Goal: Task Accomplishment & Management: Manage account settings

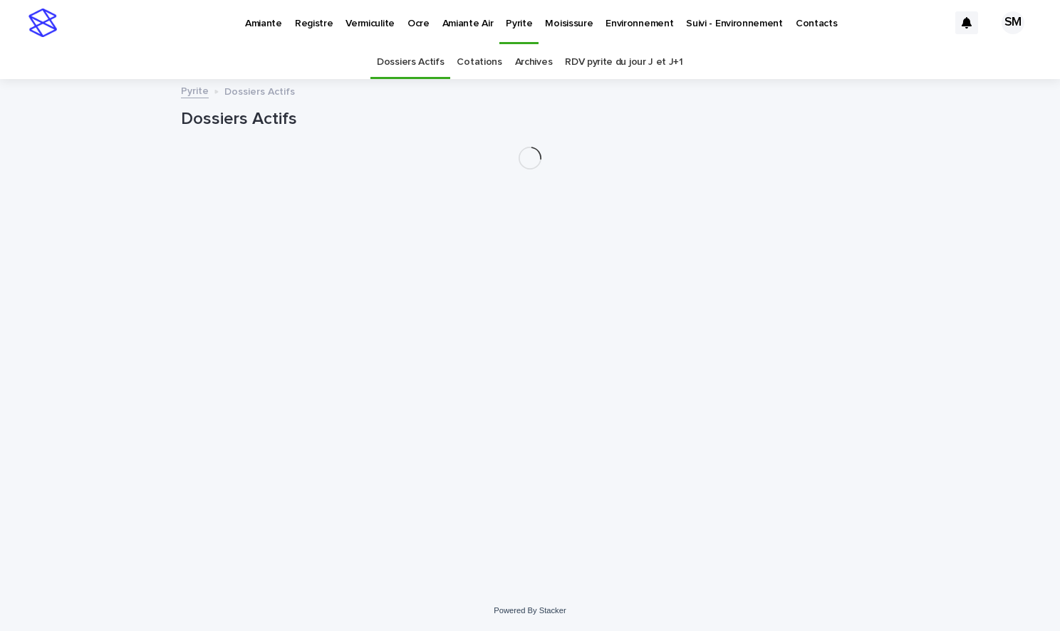
click at [615, 24] on p "Environnement" at bounding box center [639, 15] width 68 height 30
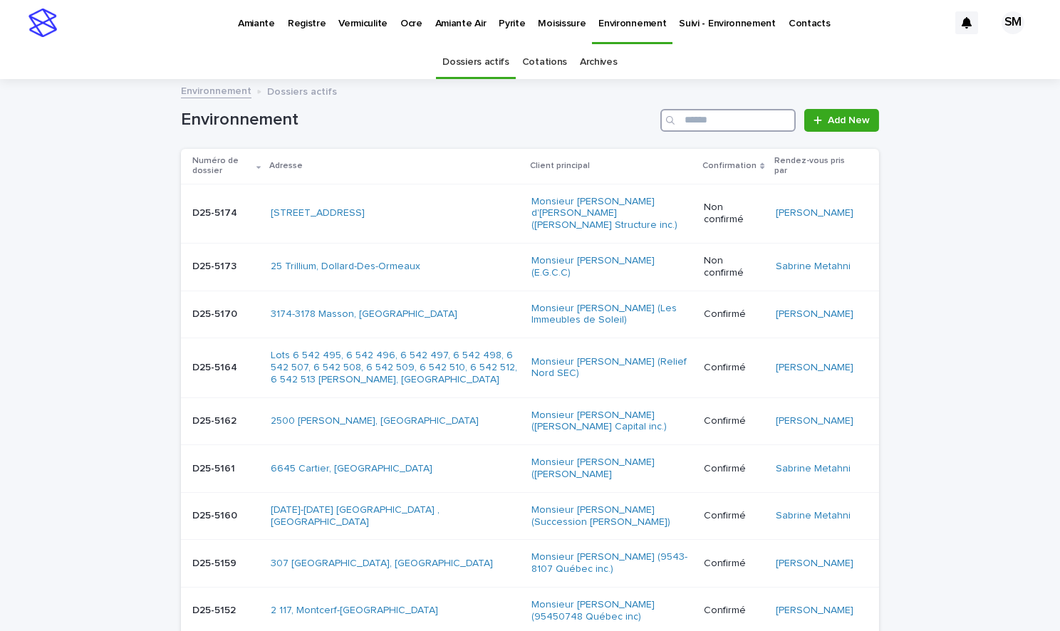
click at [713, 115] on input "Search" at bounding box center [727, 120] width 135 height 23
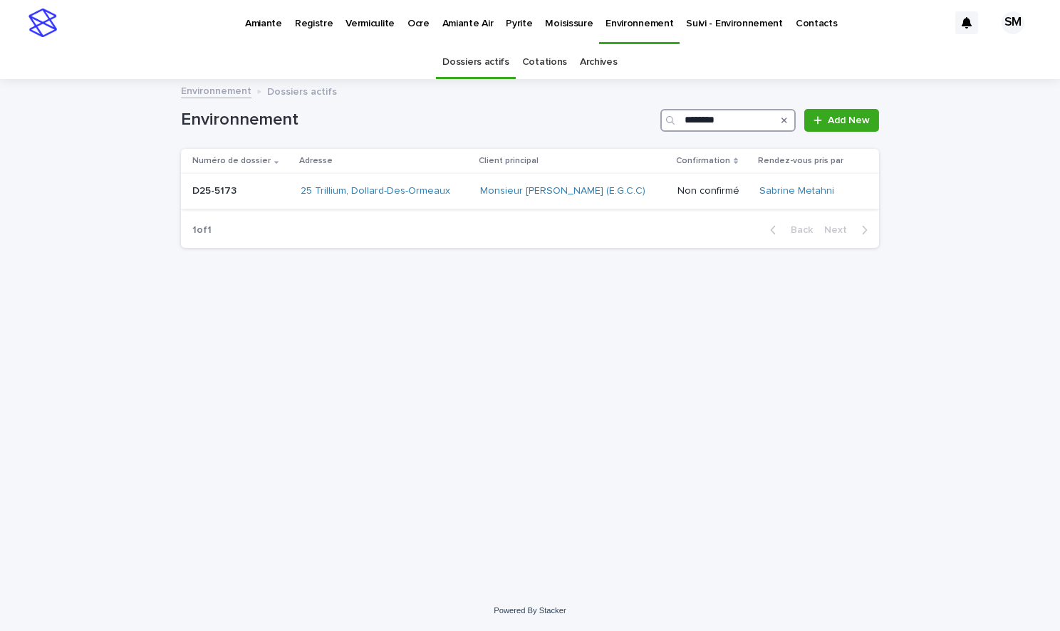
type input "********"
click at [220, 199] on div "D25-5173 D25-5173" at bounding box center [240, 192] width 97 height 24
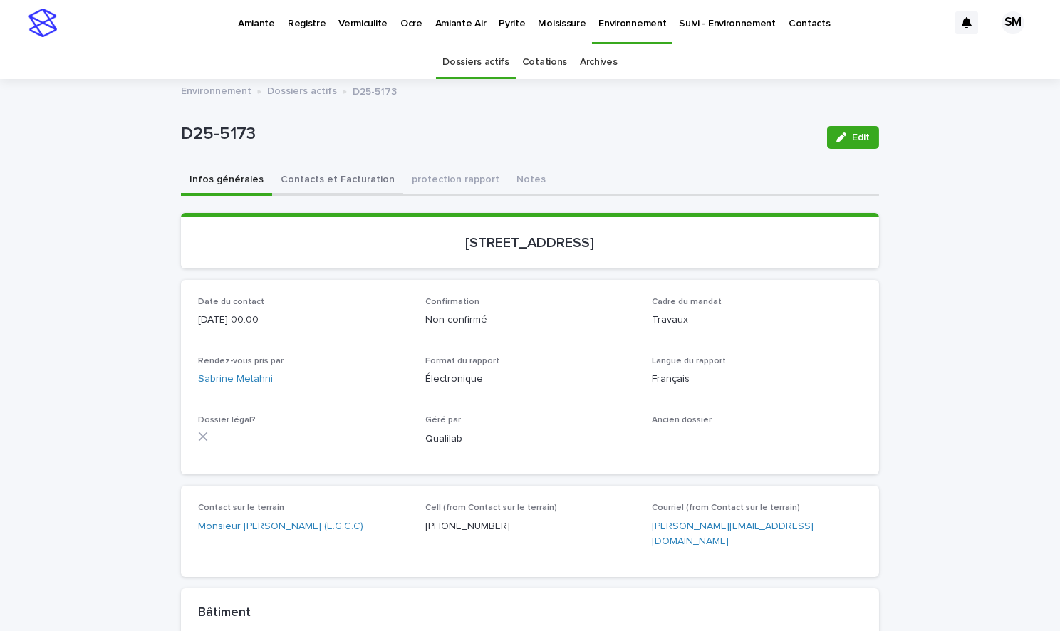
click at [305, 184] on button "Contacts et Facturation" at bounding box center [337, 181] width 131 height 30
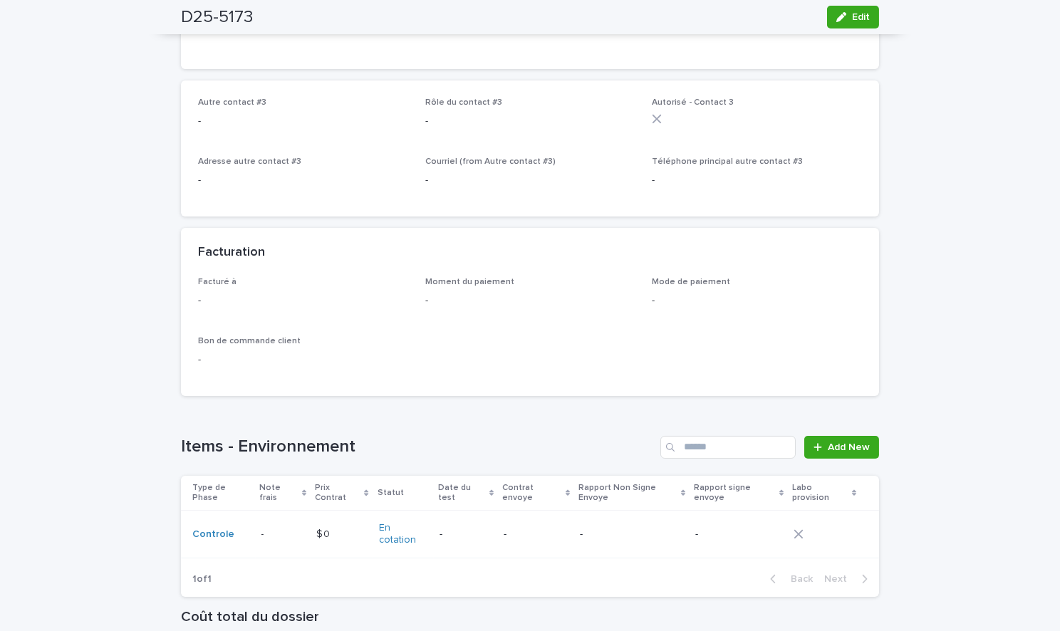
scroll to position [870, 0]
click at [261, 523] on p "-" at bounding box center [264, 530] width 6 height 15
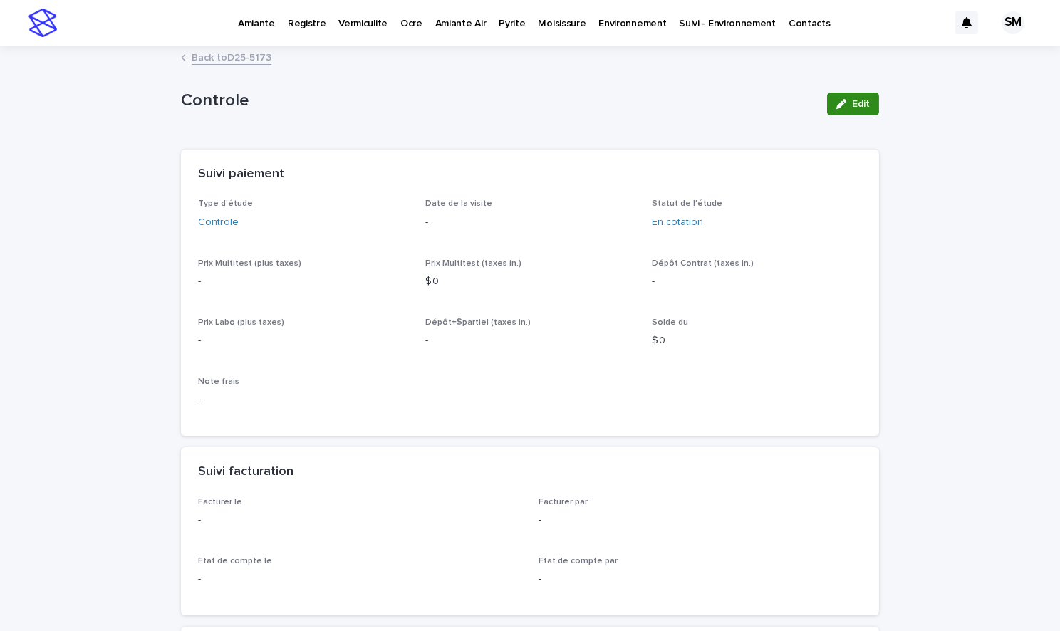
click at [852, 106] on span "Edit" at bounding box center [861, 104] width 18 height 10
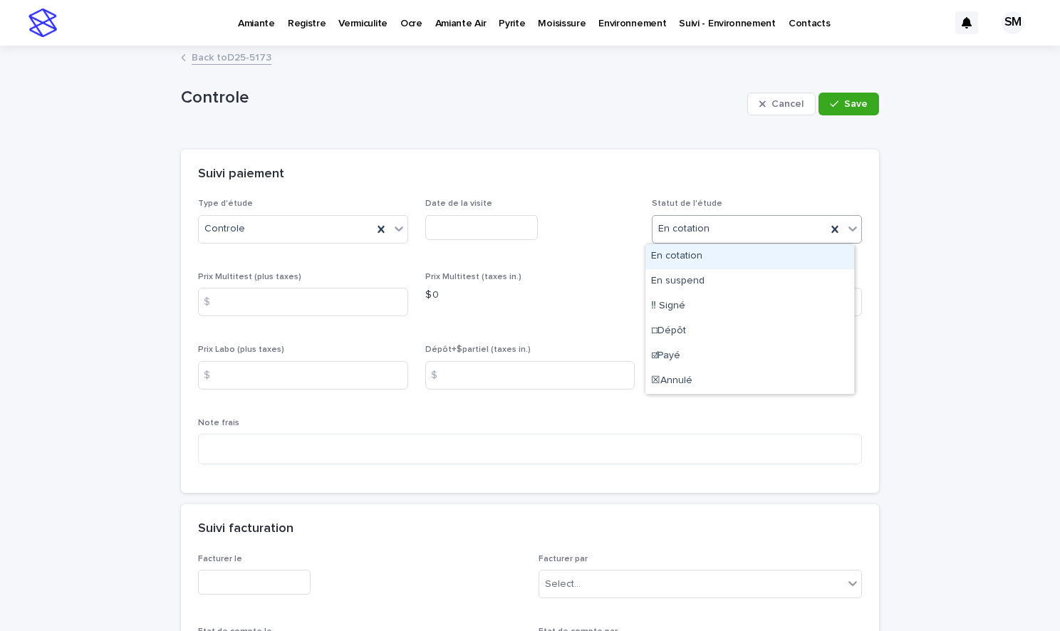
click at [844, 229] on div at bounding box center [852, 229] width 17 height 26
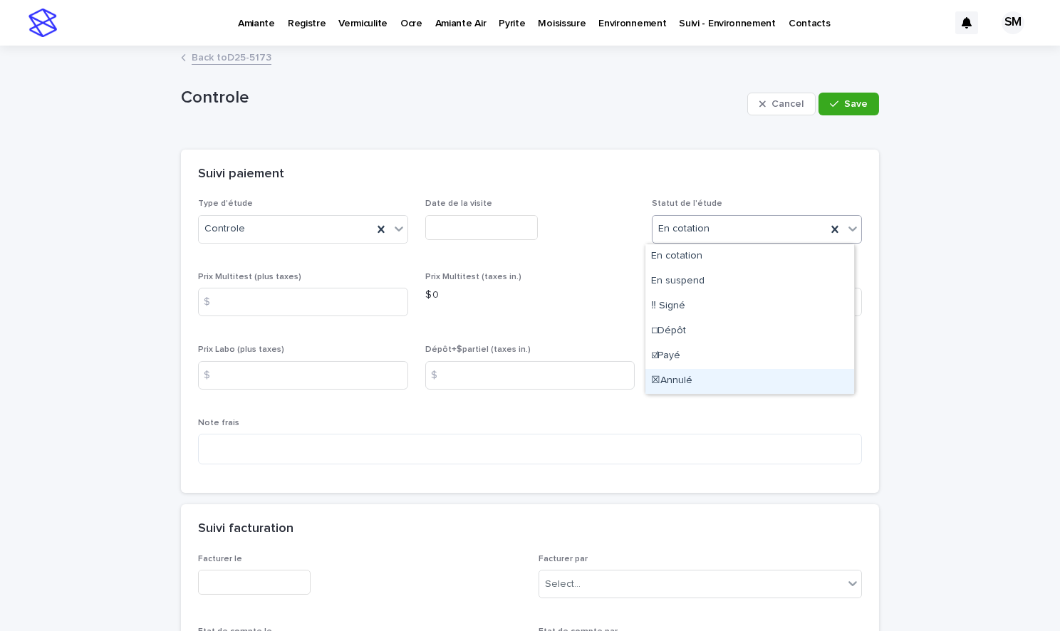
click at [674, 375] on div "☒Annulé" at bounding box center [749, 381] width 209 height 25
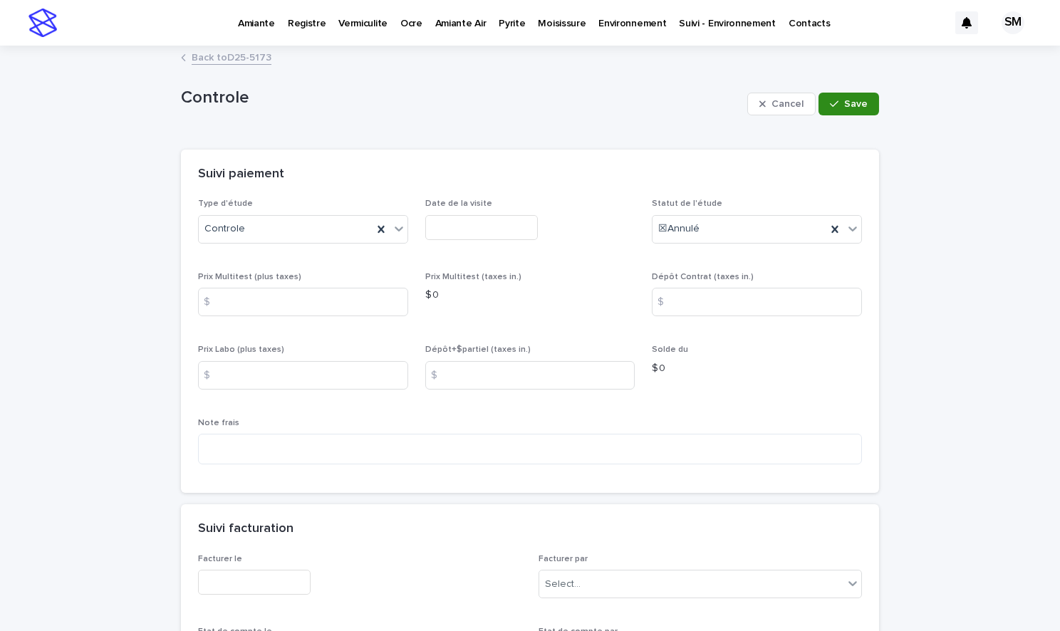
click at [830, 107] on icon "button" at bounding box center [834, 104] width 9 height 10
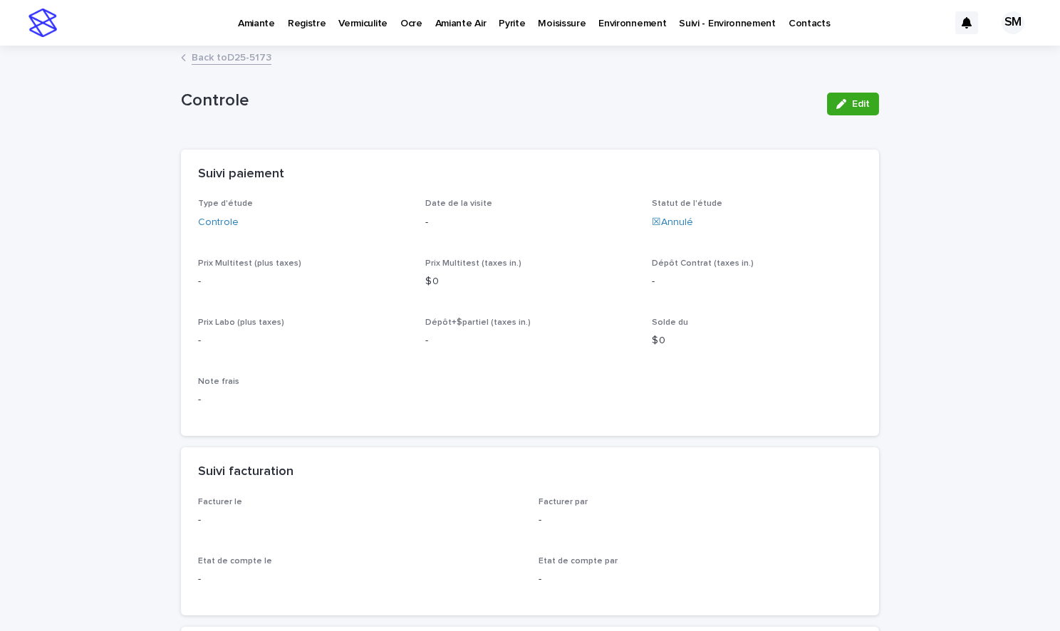
click at [232, 56] on link "Back to D25-5173" at bounding box center [232, 56] width 80 height 16
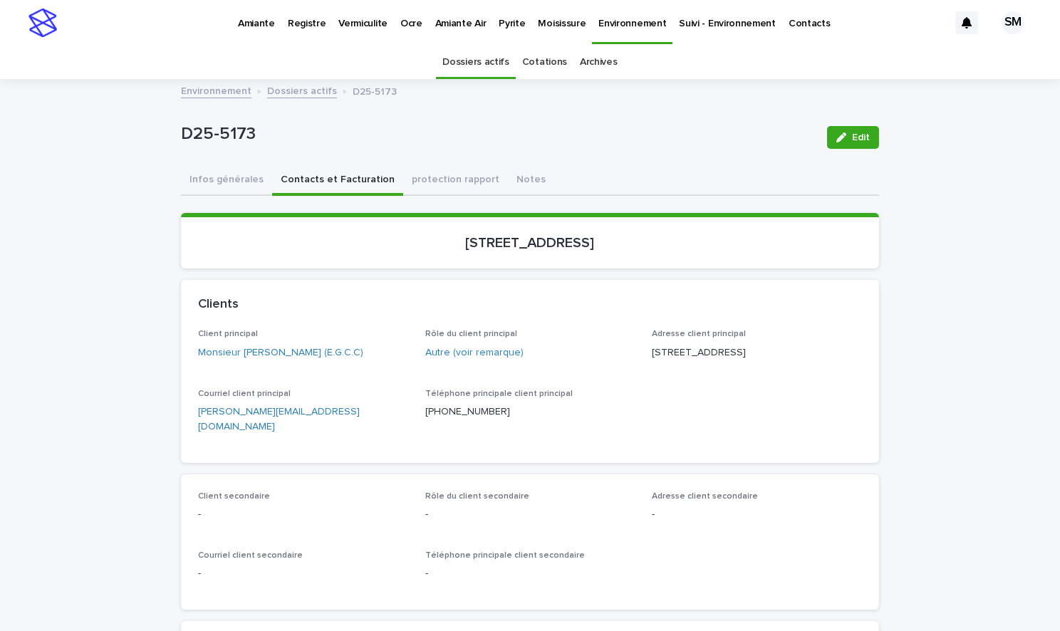
scroll to position [46, 0]
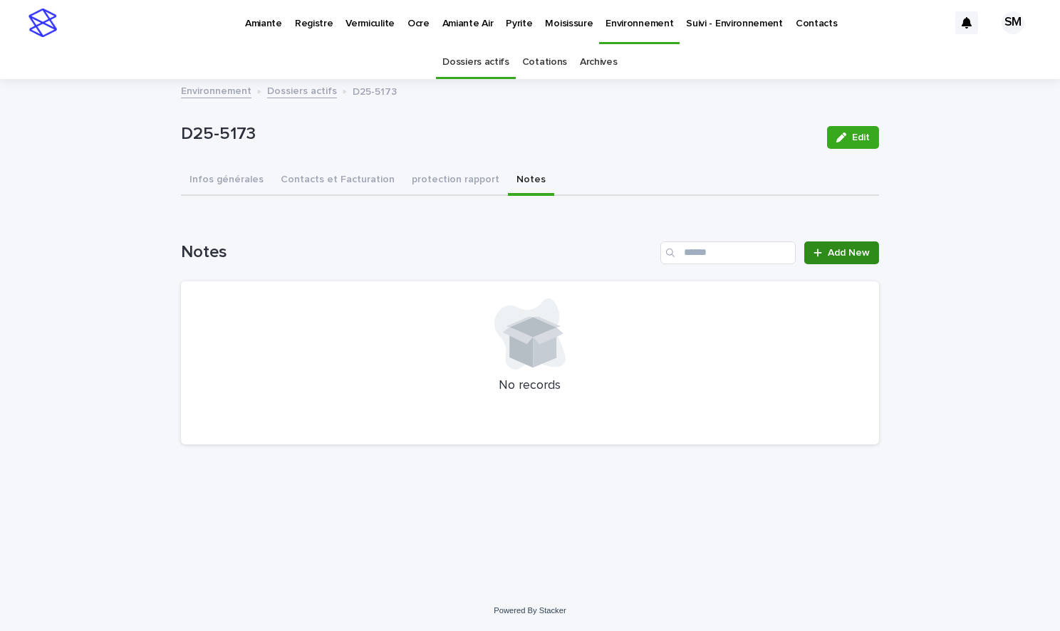
click at [842, 244] on link "Add New" at bounding box center [841, 252] width 75 height 23
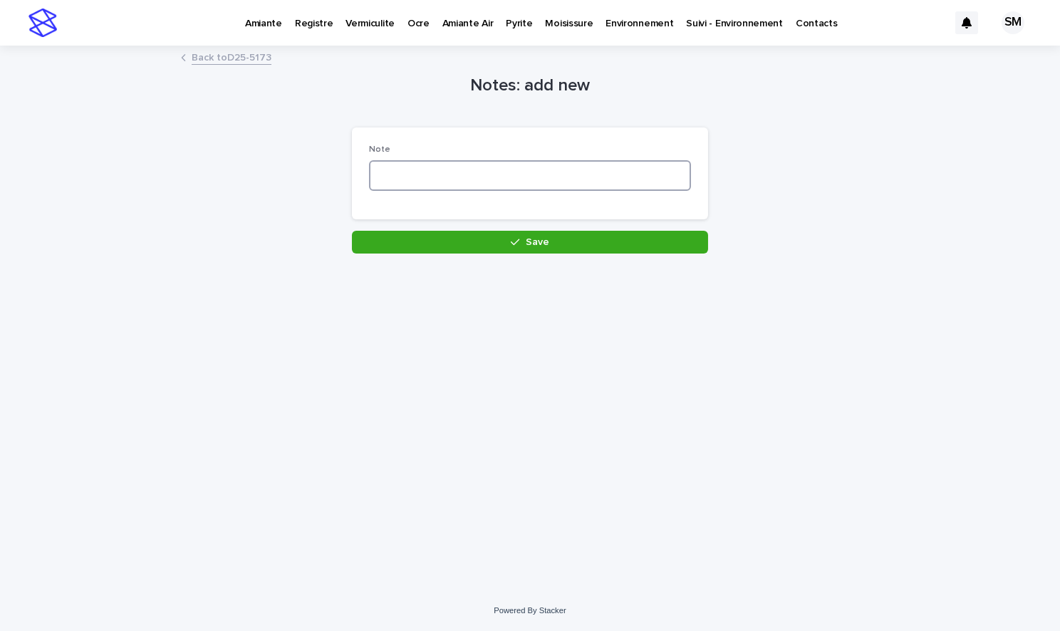
click at [401, 187] on textarea at bounding box center [530, 175] width 322 height 31
type textarea "**********"
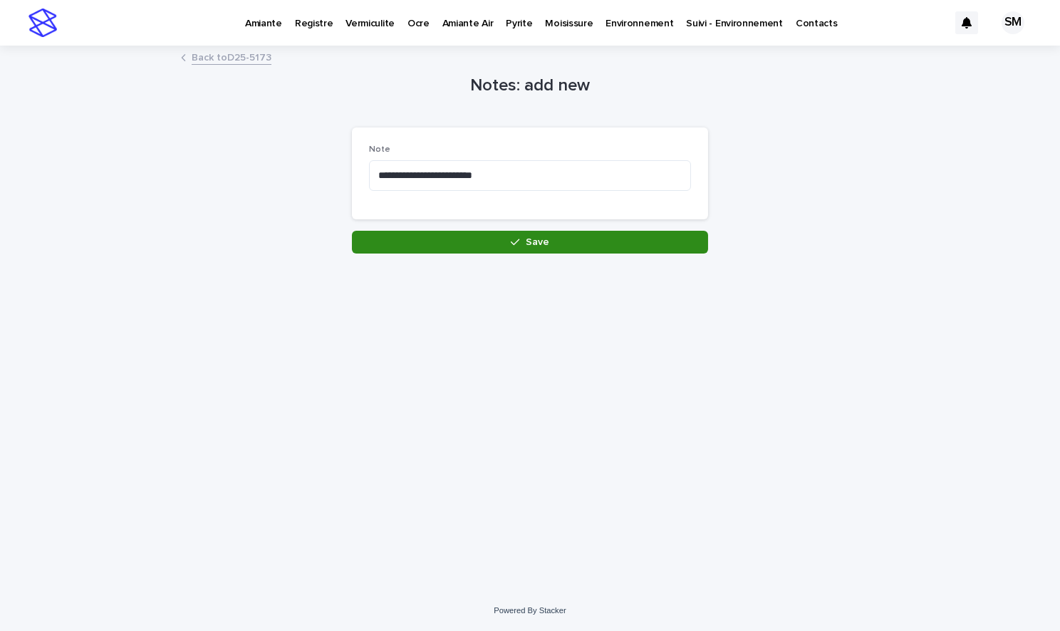
click at [486, 232] on button "Save" at bounding box center [530, 242] width 356 height 23
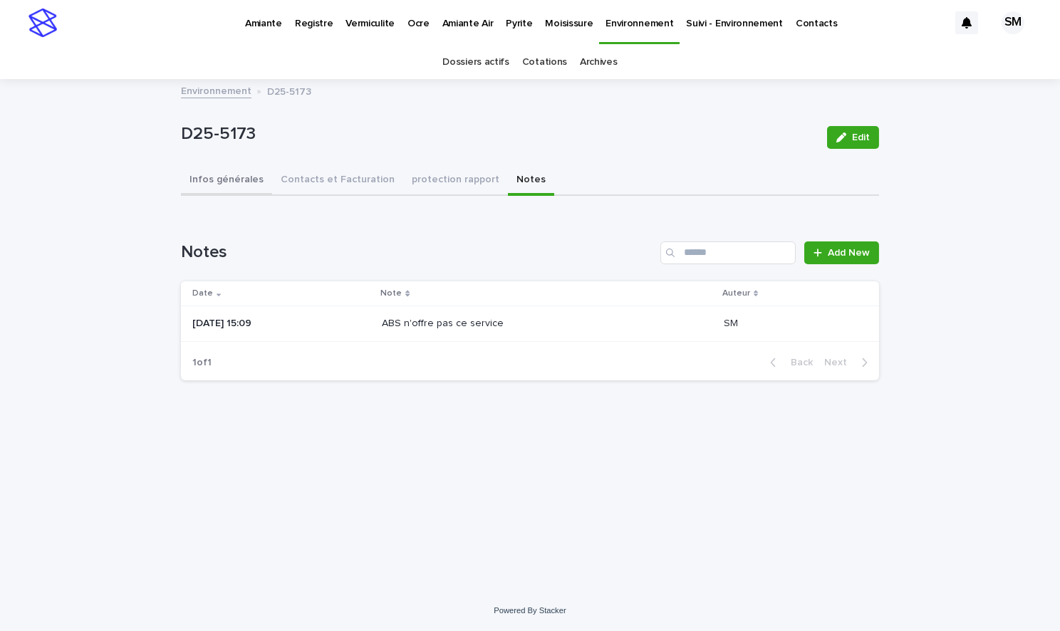
click at [210, 179] on button "Infos générales" at bounding box center [226, 181] width 91 height 30
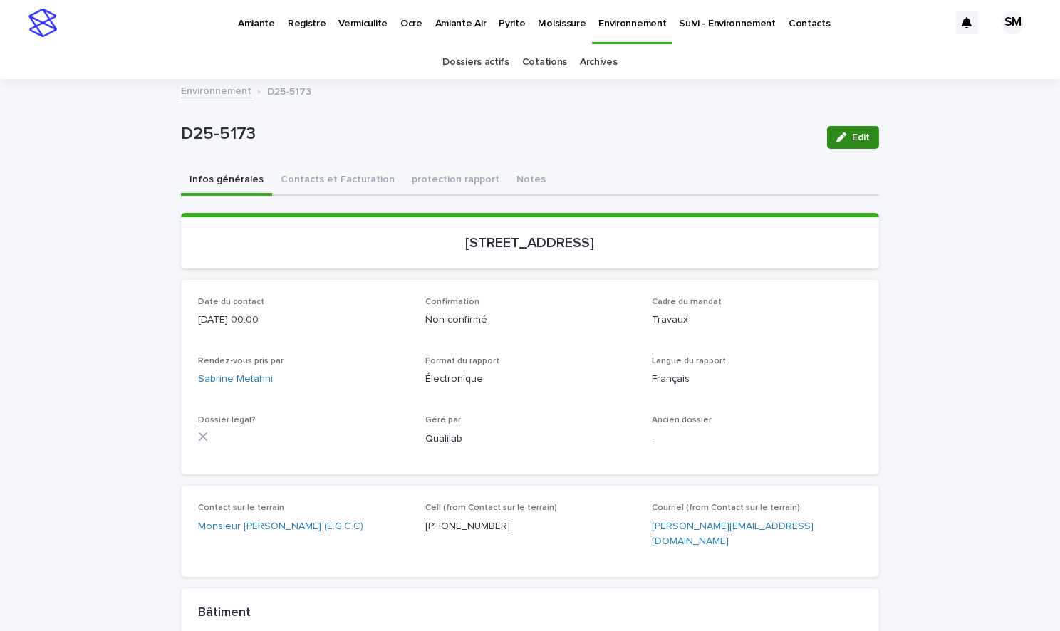
click at [842, 138] on div "button" at bounding box center [844, 137] width 16 height 10
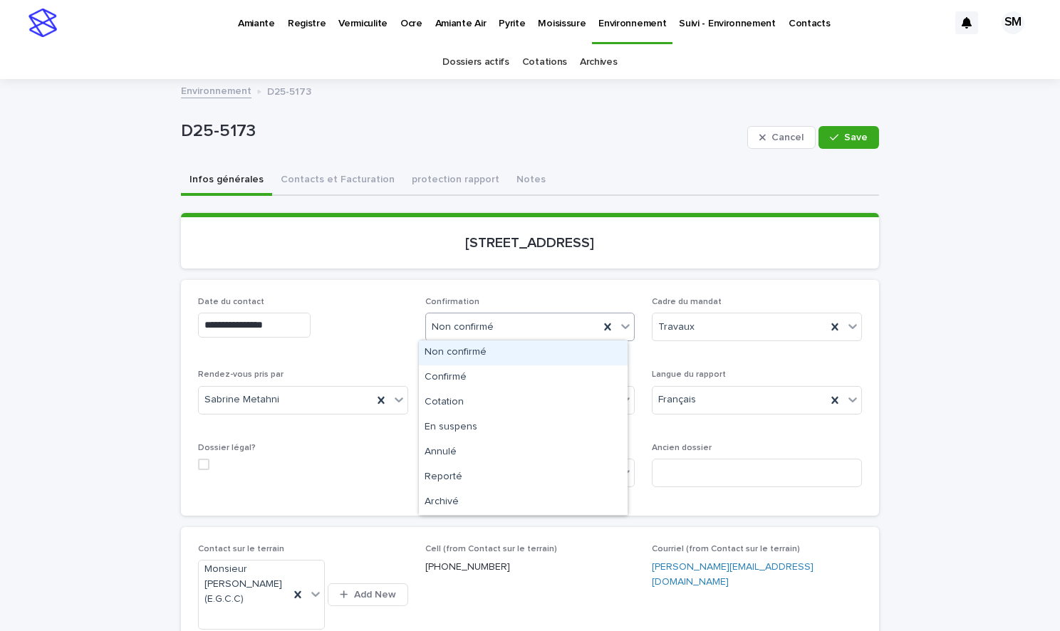
click at [617, 315] on div at bounding box center [625, 326] width 17 height 26
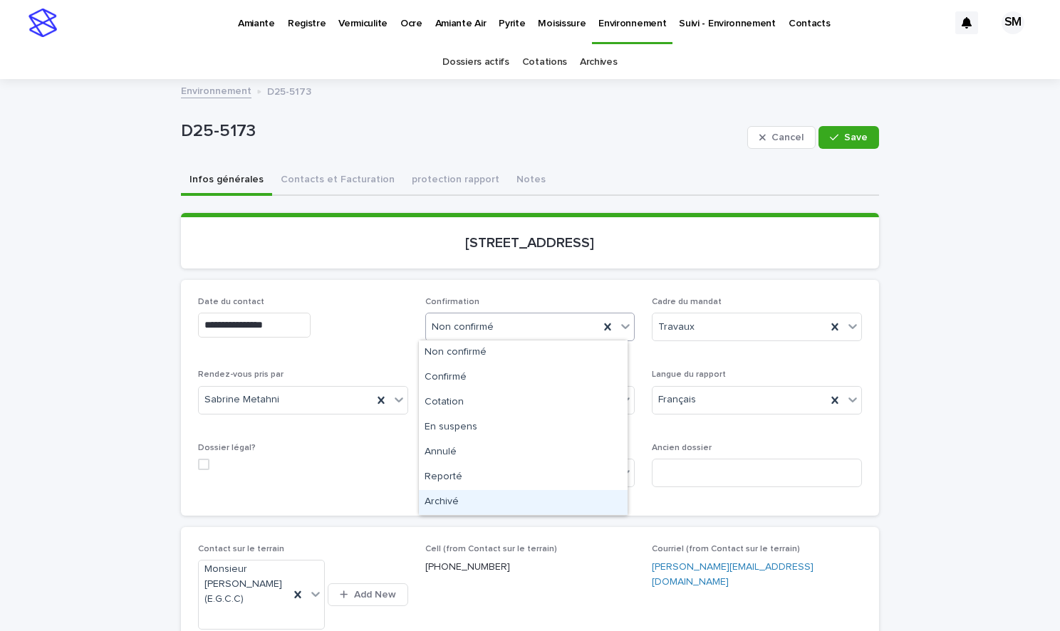
click at [477, 494] on div "Archivé" at bounding box center [523, 502] width 209 height 25
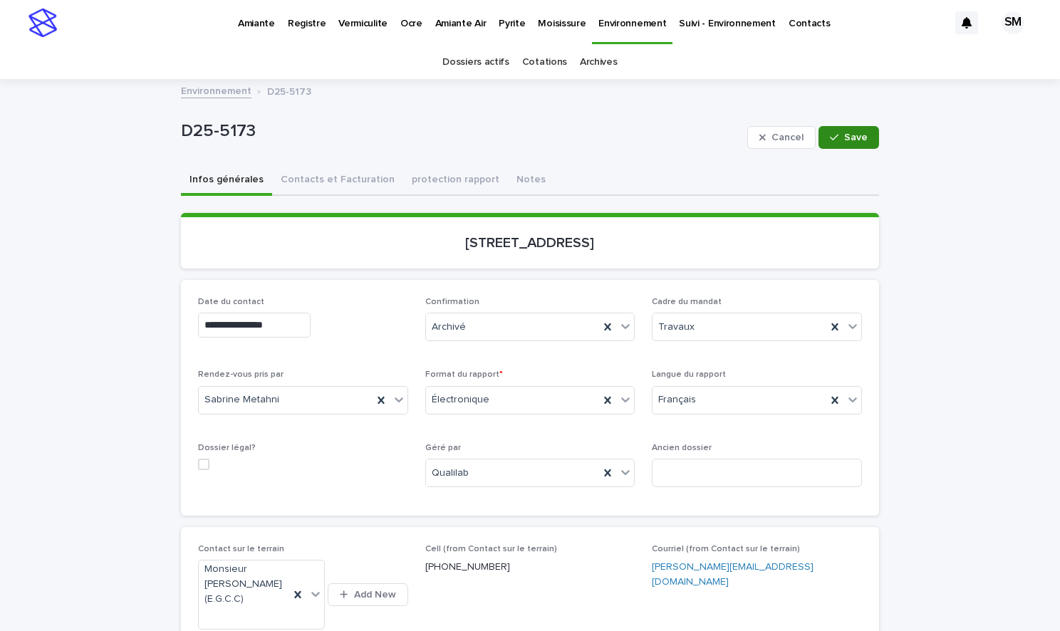
click at [844, 133] on span "Save" at bounding box center [856, 137] width 24 height 10
